Goal: Check status: Check status

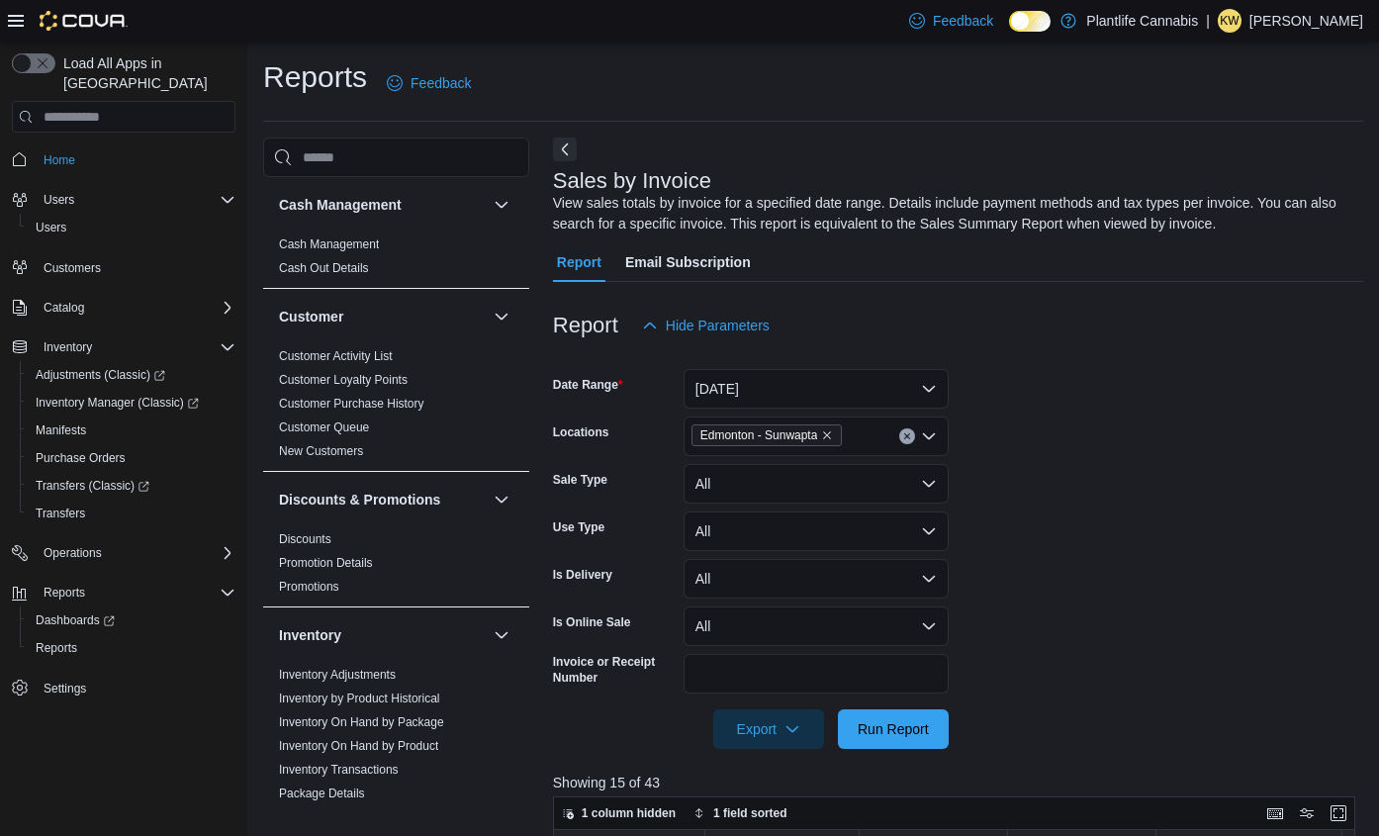
click at [864, 719] on span "Run Report" at bounding box center [893, 729] width 71 height 20
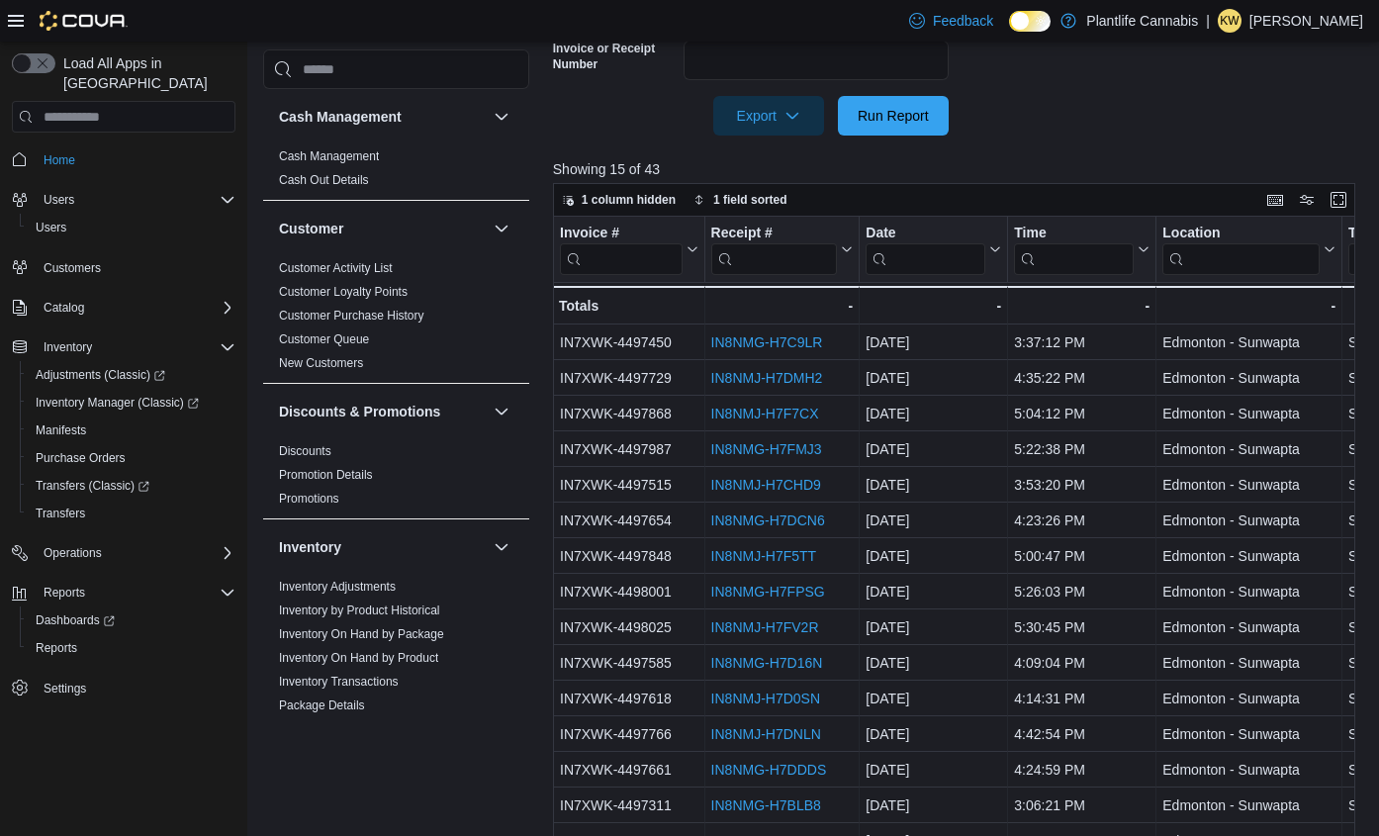
scroll to position [954, 0]
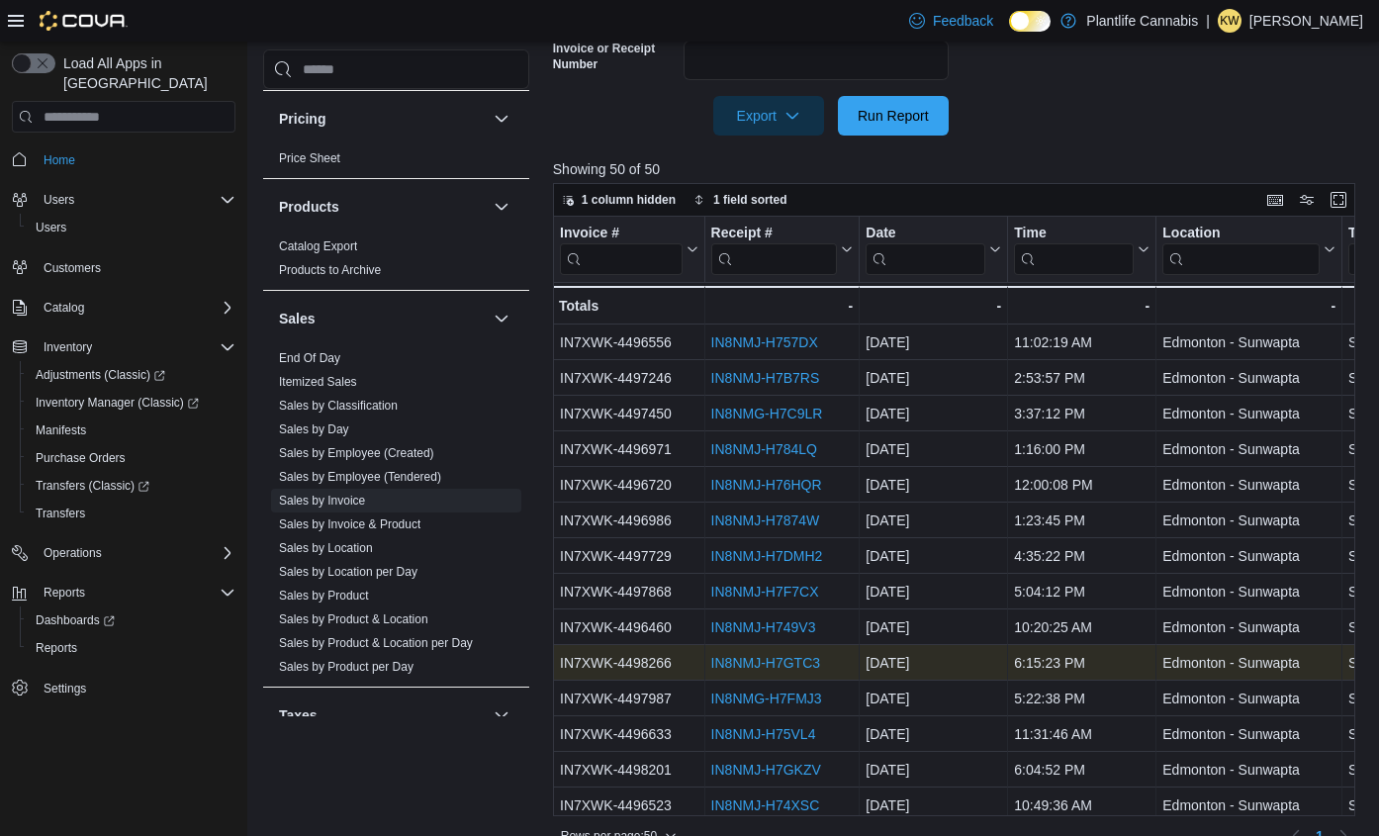
click at [771, 656] on link "IN8NMJ-H7GTC3" at bounding box center [764, 663] width 109 height 16
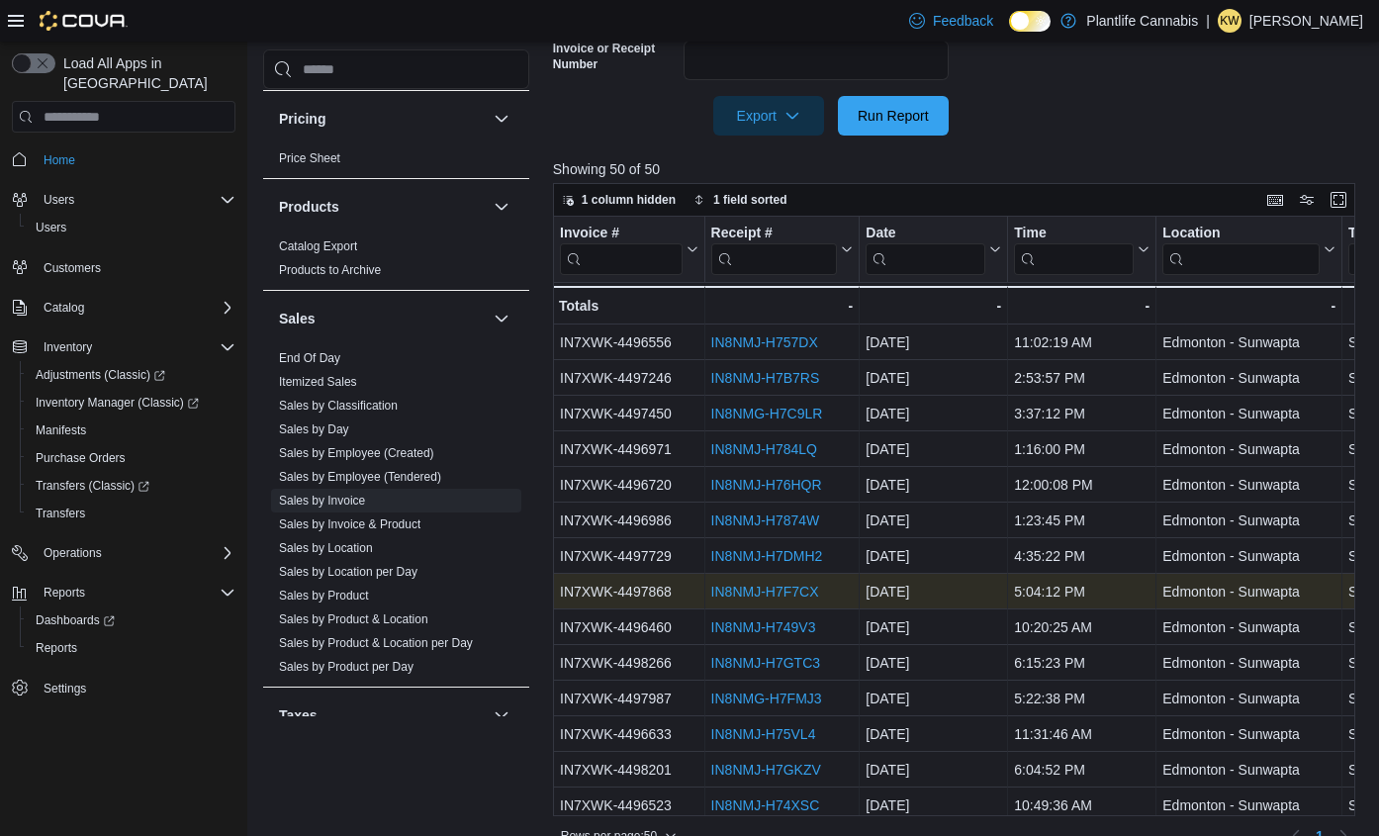
click at [789, 594] on link "IN8NMJ-H7F7CX" at bounding box center [764, 592] width 108 height 16
